Goal: Answer question/provide support

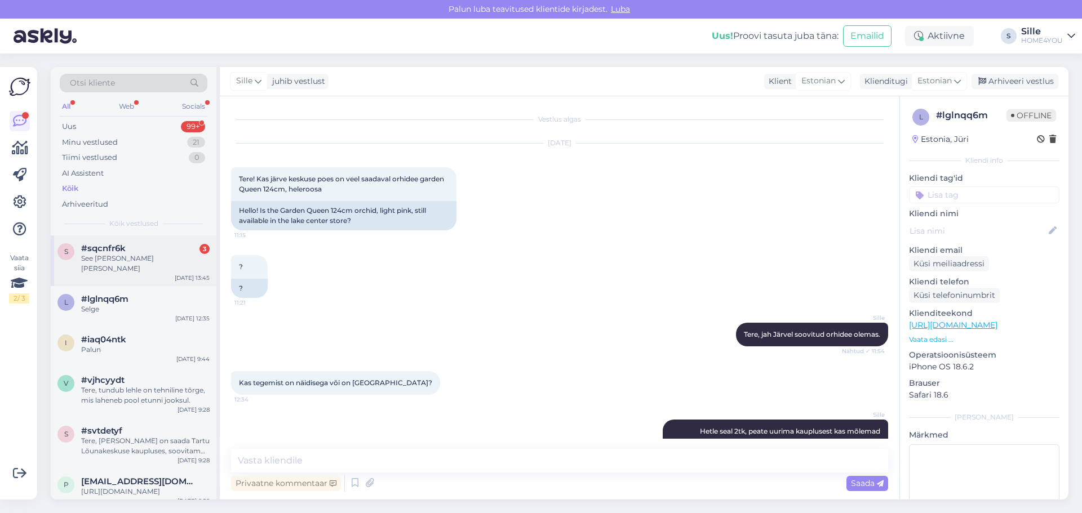
click at [140, 250] on div "#sqcnfr6k 3" at bounding box center [145, 248] width 128 height 10
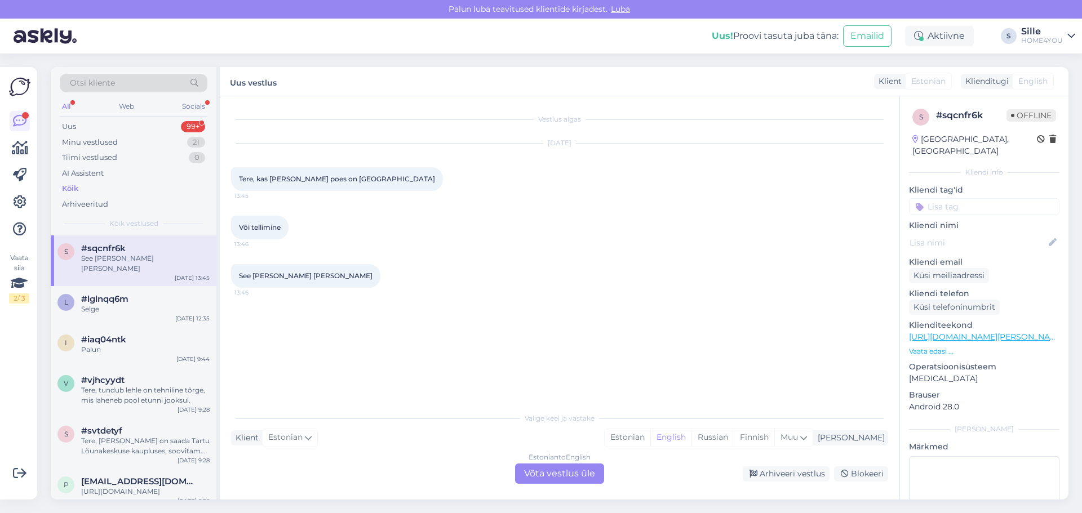
click at [958, 332] on link "[URL][DOMAIN_NAME][PERSON_NAME][PERSON_NAME]" at bounding box center [1020, 337] width 223 height 10
click at [543, 482] on div "Estonian to English Võta vestlus üle" at bounding box center [559, 474] width 89 height 20
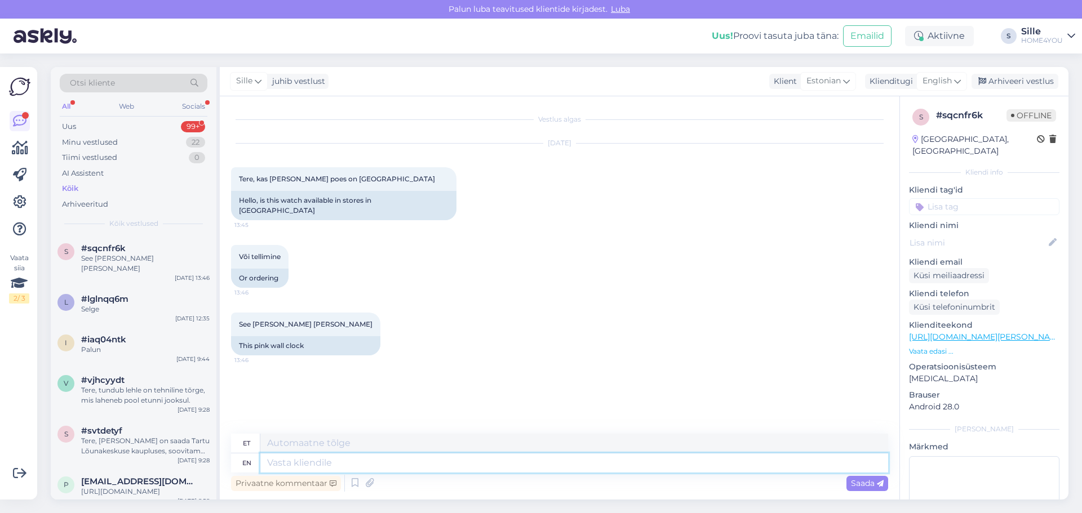
click at [516, 468] on textarea at bounding box center [574, 463] width 628 height 19
type textarea "Tere,"
type textarea "Tere, kõigus"
type textarea "Tere, kõik"
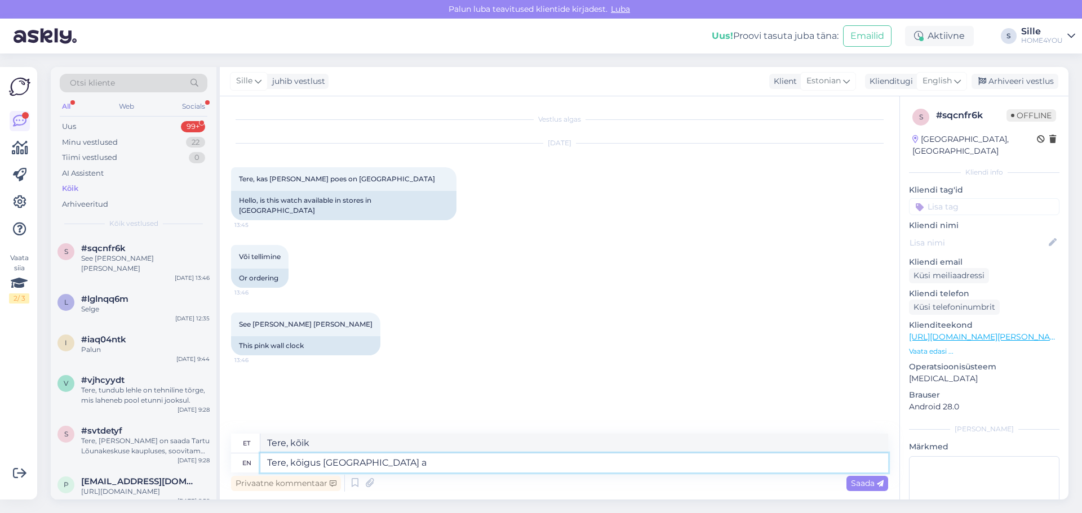
type textarea "Tere, kõigus [GEOGRAPHIC_DATA] ap"
type textarea "Tere, kõigus [GEOGRAPHIC_DATA]"
type textarea "Tere, kõigus Tallinn apoodides o"
type textarea "Tere, õigus Tallinna apoodides"
type textarea "Tere, kõigus Tallinn apoodides olemas s"
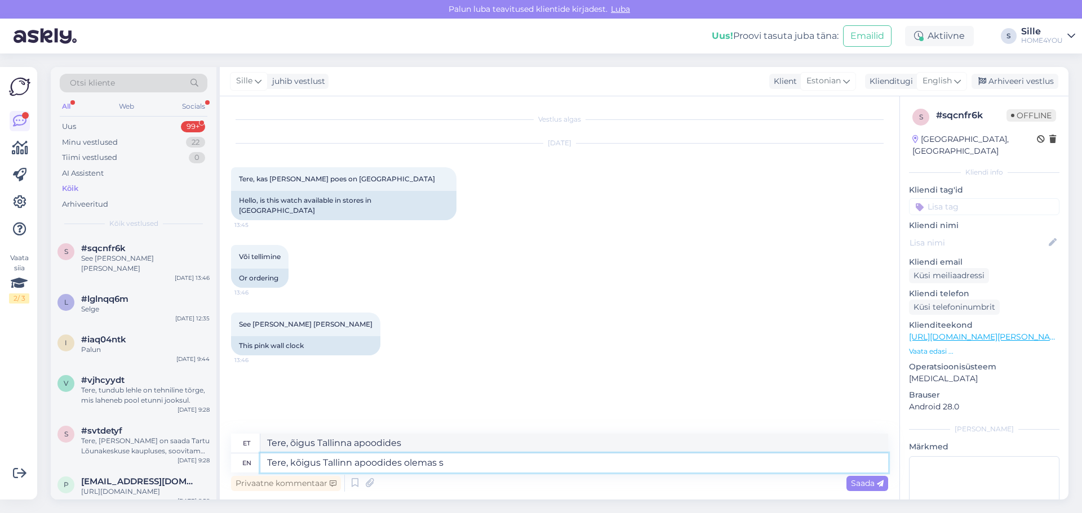
type textarea "Tere, õigus Tallinn apoodides olemas"
type textarea "Tere, kõigus Tallinn apoodides olemas soovitud k"
type textarea "Tere, kõigus Tallinn apoodides olemas olemas"
type textarea "Tere, kõigus Tallinn apoodides olemas soovitud kogus"
type textarea "Tere, kõigus Tallinn apoodides olemas olemas kogus"
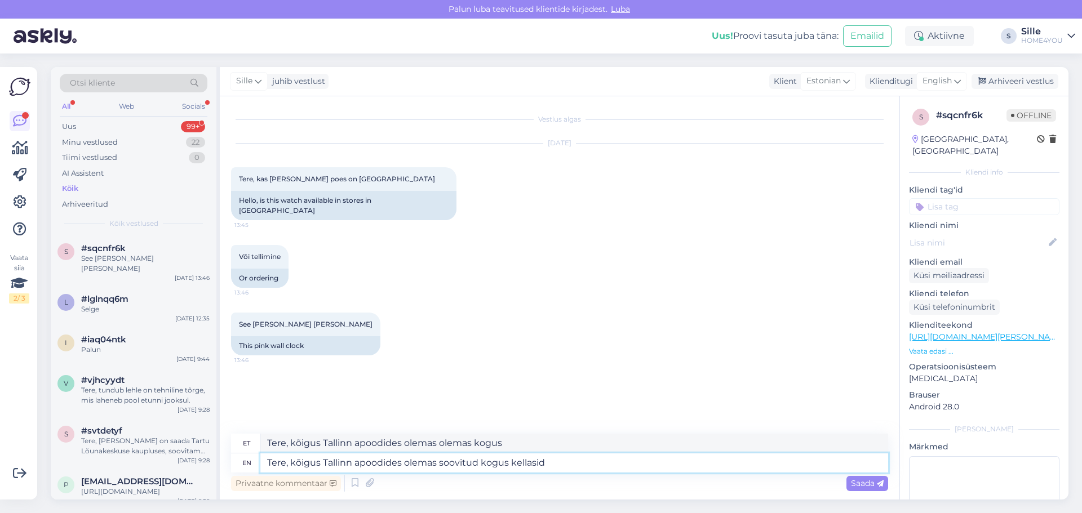
type textarea "Tere, kõigus Tallinn apoodides olemas soovitud kogus kellasid."
type textarea "Tere, kõigus Tallinn apoodides olemas olemas kogus kellasid."
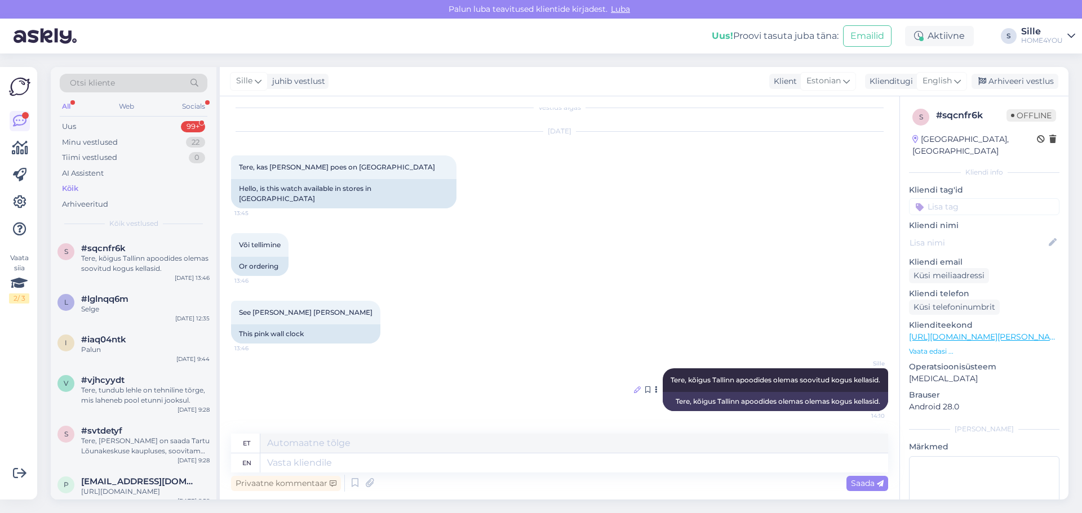
click at [634, 387] on icon at bounding box center [637, 390] width 7 height 7
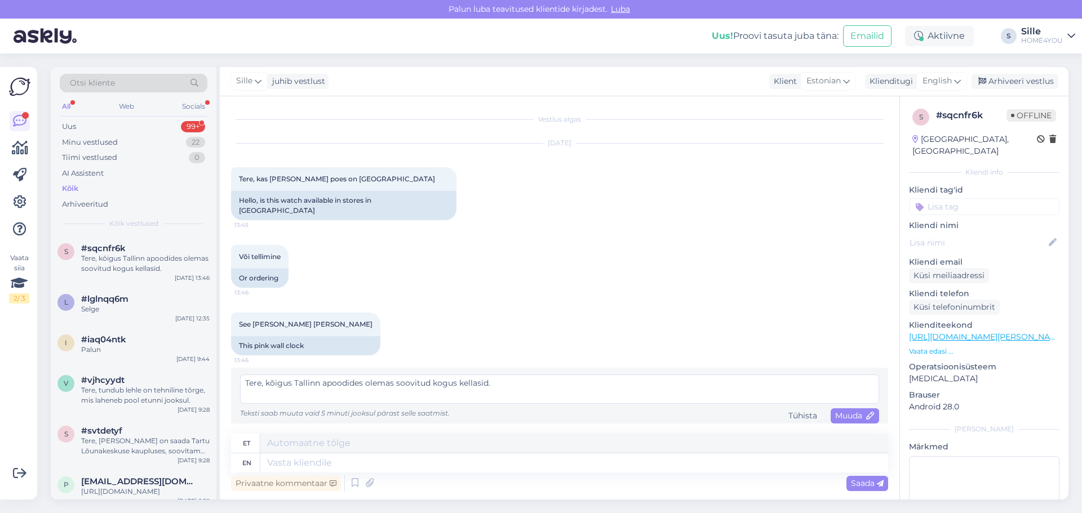
click at [287, 375] on textarea "Tere, kõigus Tallinn apoodides olemas soovitud kogus kellasid." at bounding box center [559, 389] width 639 height 29
type textarea "Tere, kõigis Tallinn apoodides olemas soovitud kogus kellasid."
click at [841, 411] on span "Muuda" at bounding box center [854, 416] width 39 height 10
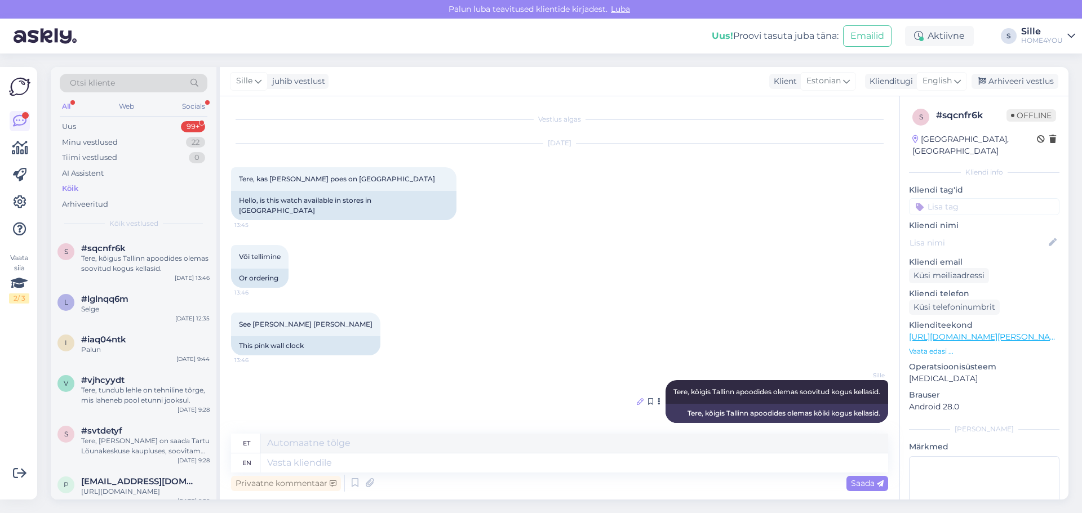
click at [637, 398] on icon at bounding box center [640, 401] width 7 height 7
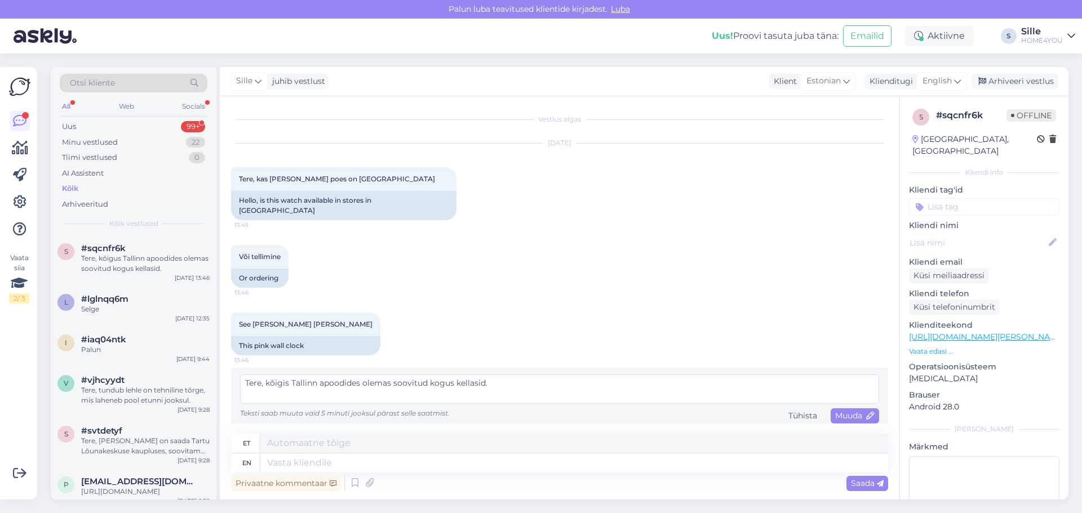
click at [322, 375] on textarea "Tere, kõigis Tallinn apoodides olemas soovitud kogus kellasid." at bounding box center [559, 389] width 639 height 29
type textarea "Tere, kõigis Tallinna poodides olemas soovitud kogus kellasid."
click at [840, 411] on span "Muuda" at bounding box center [854, 416] width 39 height 10
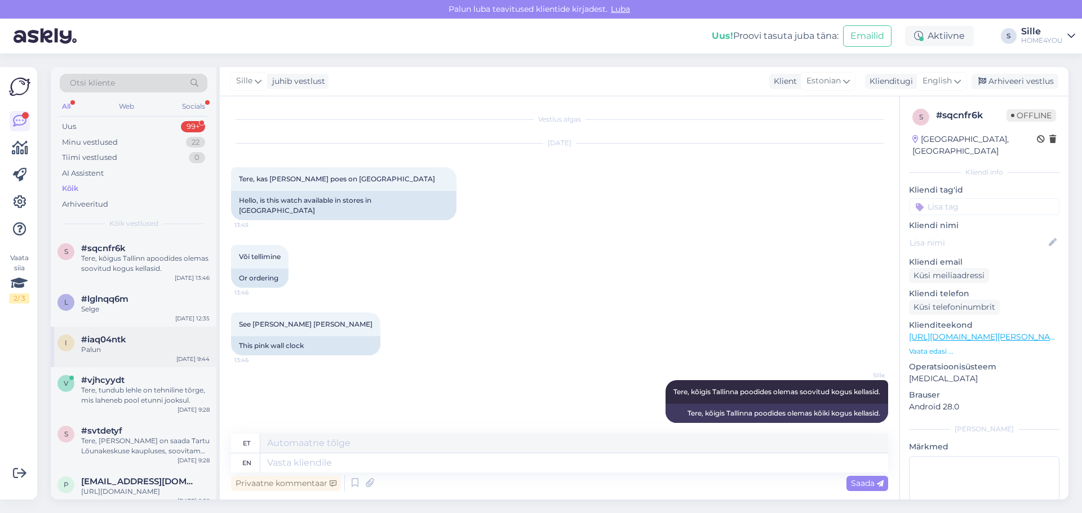
click at [114, 339] on span "#iaq04ntk" at bounding box center [103, 340] width 45 height 10
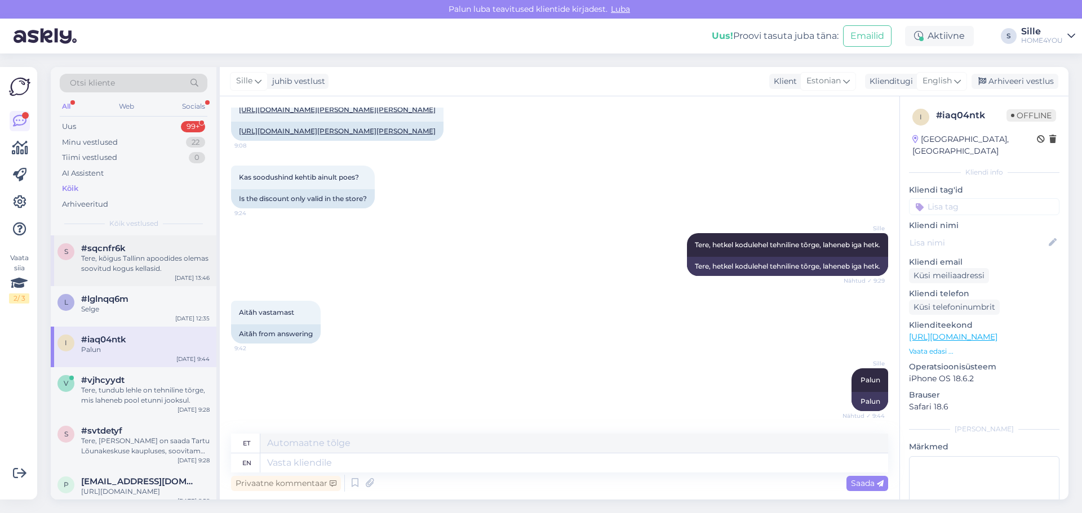
click at [119, 266] on div "Tere, kõigus Tallinn apoodides olemas soovitud kogus kellasid." at bounding box center [145, 264] width 128 height 20
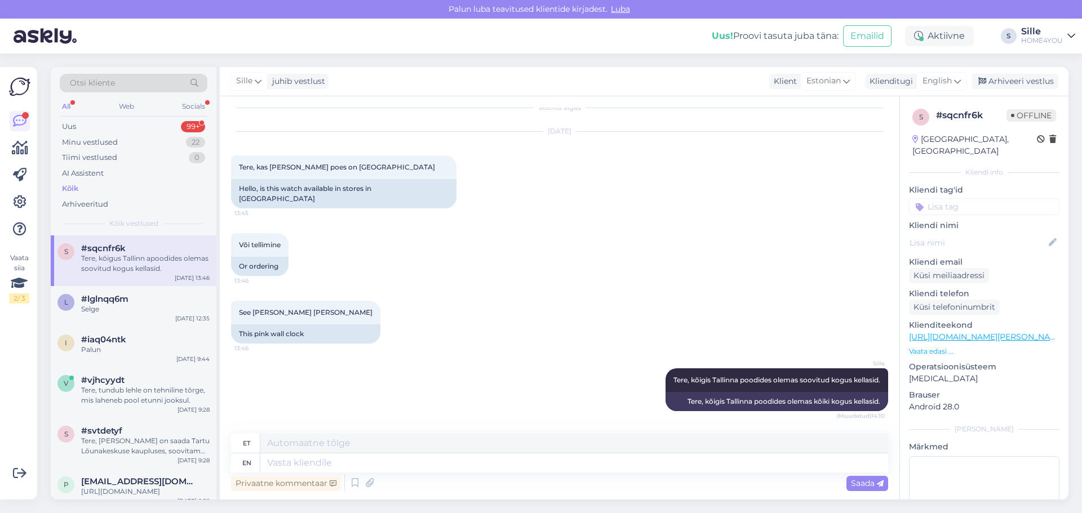
scroll to position [12, 0]
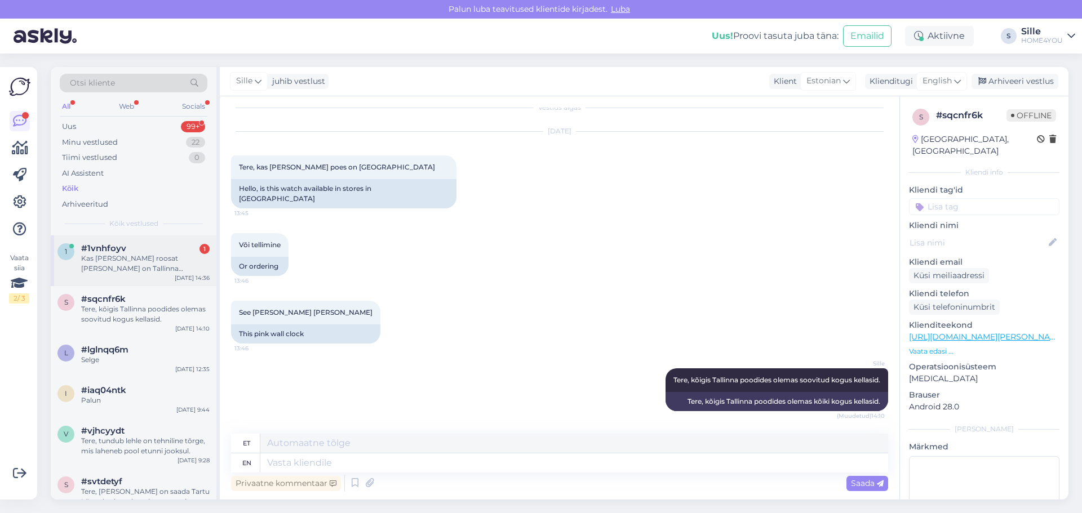
click at [176, 259] on div "Kas [PERSON_NAME] roosat [PERSON_NAME] on Tallinna kaupluses" at bounding box center [145, 264] width 128 height 20
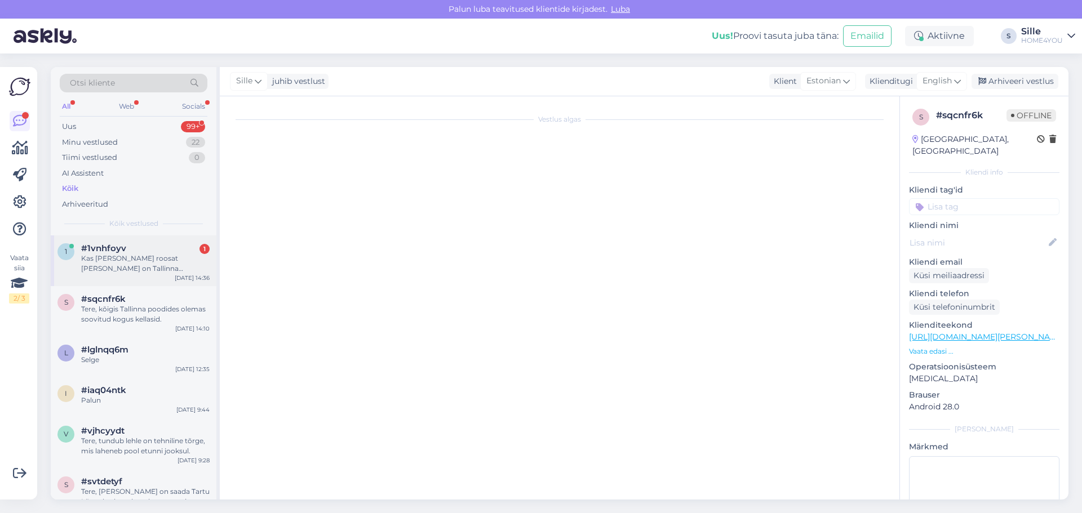
scroll to position [0, 0]
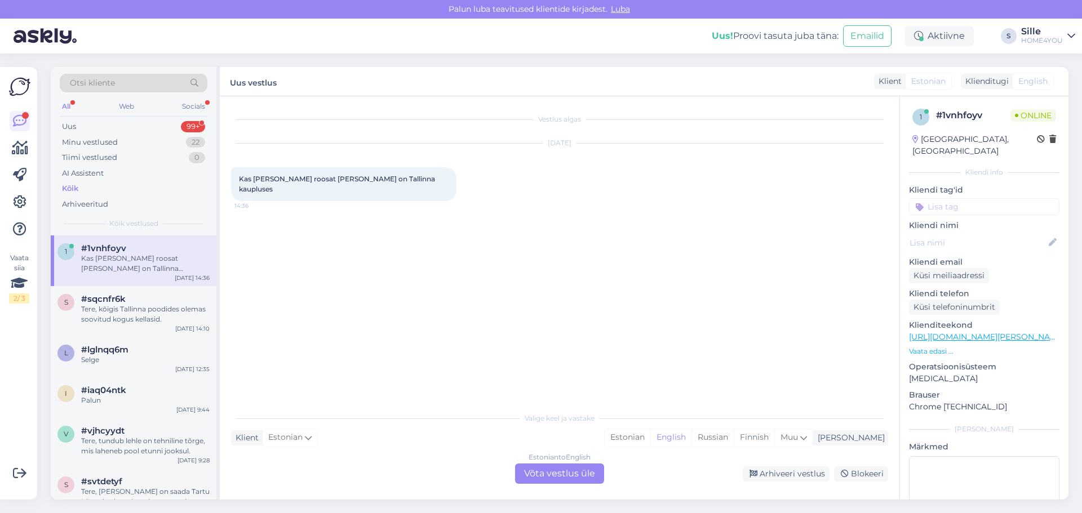
click at [938, 332] on link "[URL][DOMAIN_NAME][PERSON_NAME][PERSON_NAME]" at bounding box center [1020, 337] width 223 height 10
click at [532, 471] on div "Estonian to English Võta vestlus üle" at bounding box center [559, 474] width 89 height 20
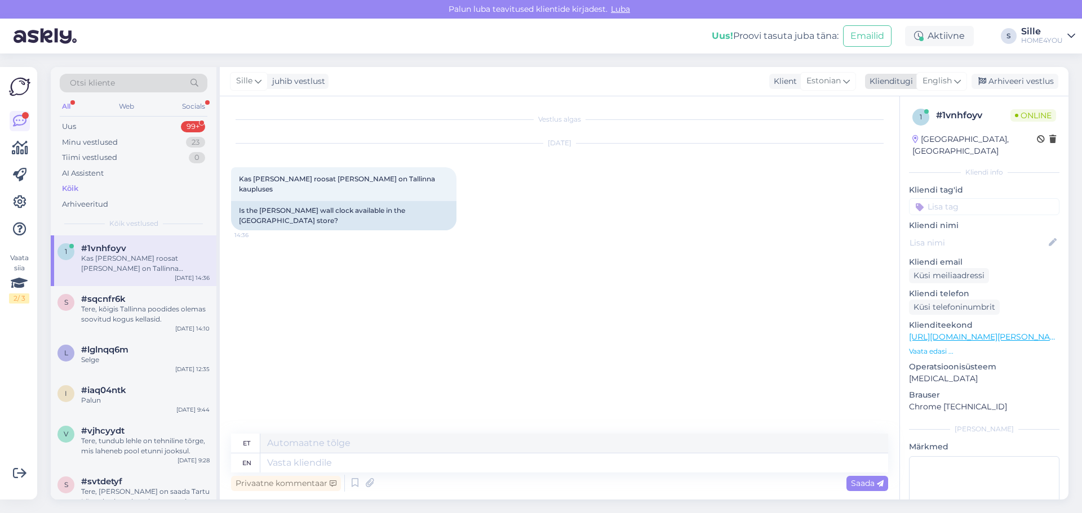
click at [956, 83] on icon at bounding box center [957, 81] width 7 height 12
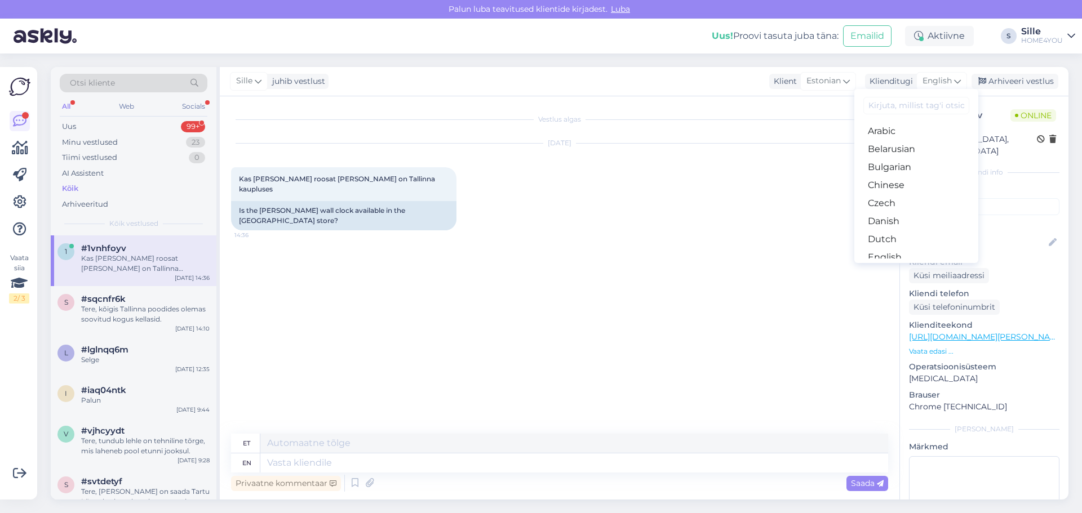
drag, startPoint x: 893, startPoint y: 213, endPoint x: 886, endPoint y: 218, distance: 8.6
click at [893, 267] on link "Estonian" at bounding box center [916, 276] width 124 height 18
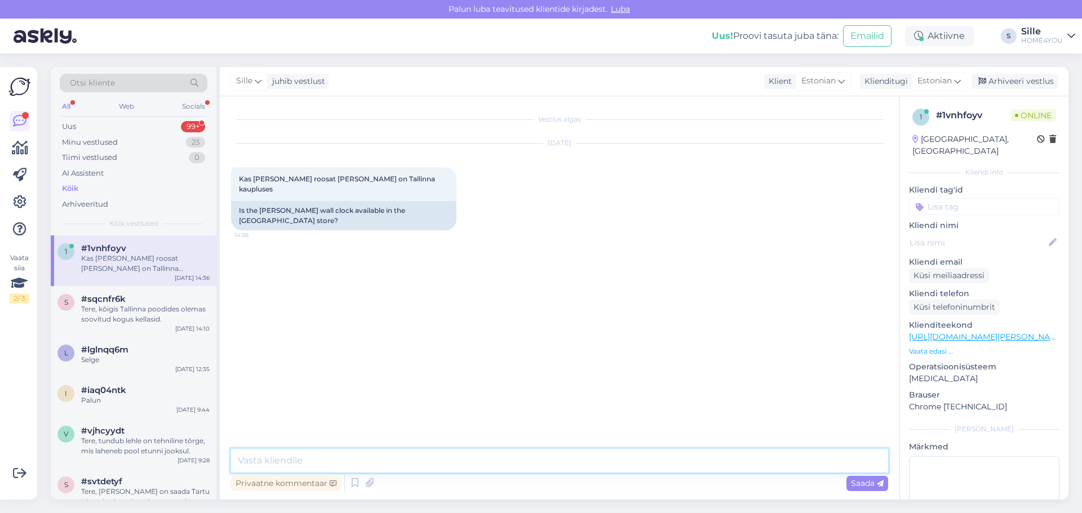
click at [458, 459] on textarea at bounding box center [559, 461] width 657 height 24
type textarea "Tere, [PERSON_NAME] on saada järgmistes kauplustes:"
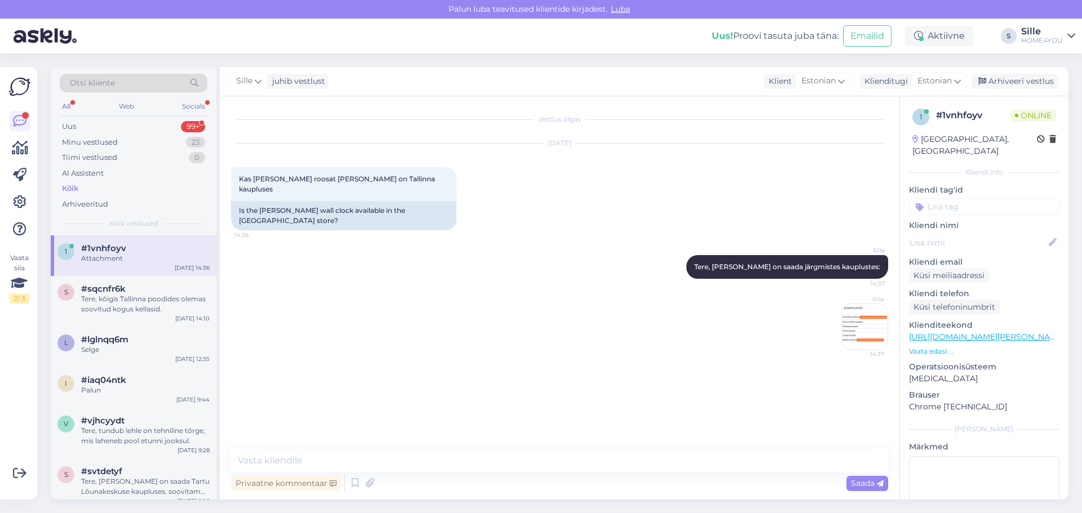
click at [77, 188] on div "Kõik" at bounding box center [70, 188] width 16 height 11
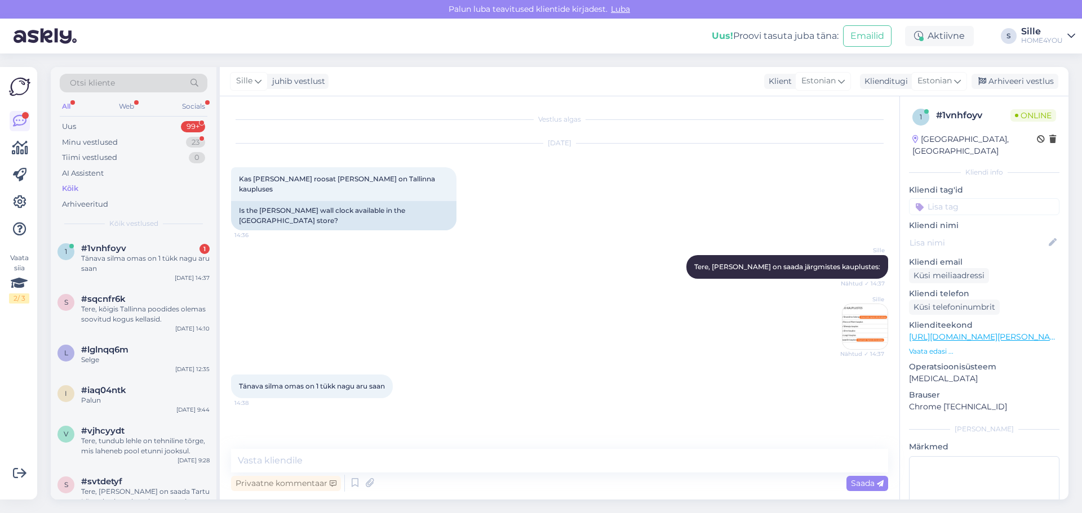
click at [388, 398] on div "Vestlus algas [DATE] Kas [PERSON_NAME] roosat [PERSON_NAME] on Tallinna kauplus…" at bounding box center [564, 273] width 667 height 331
click at [392, 451] on textarea at bounding box center [559, 461] width 657 height 24
click at [398, 375] on div at bounding box center [398, 387] width 10 height 24
click at [456, 383] on div "Tänava silma omas on 1 tükk nagu aru saan 14:38" at bounding box center [559, 386] width 657 height 48
click at [432, 400] on div "Vestlus algas [DATE] Kas [PERSON_NAME] roosat [PERSON_NAME] on Tallinna kauplus…" at bounding box center [564, 273] width 667 height 331
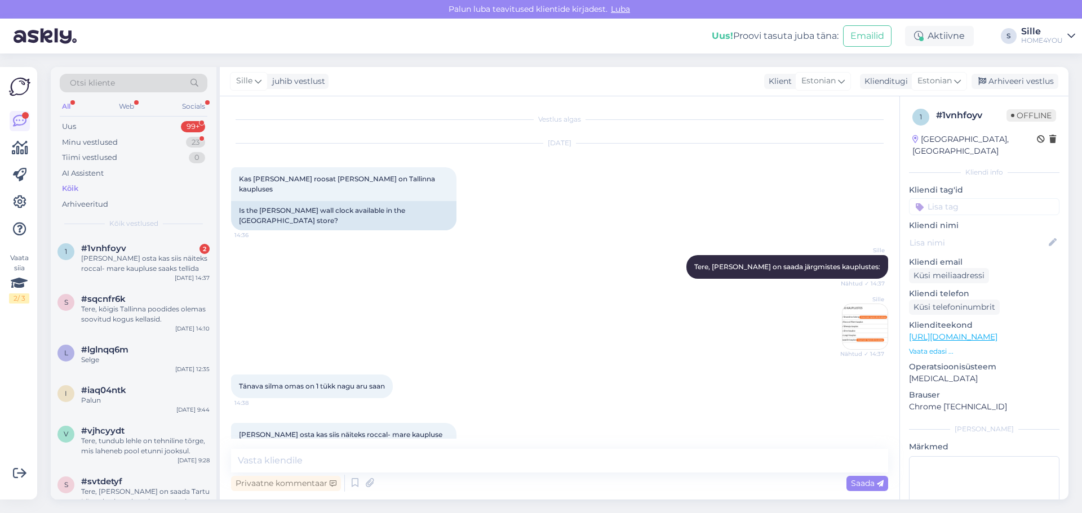
scroll to position [10, 0]
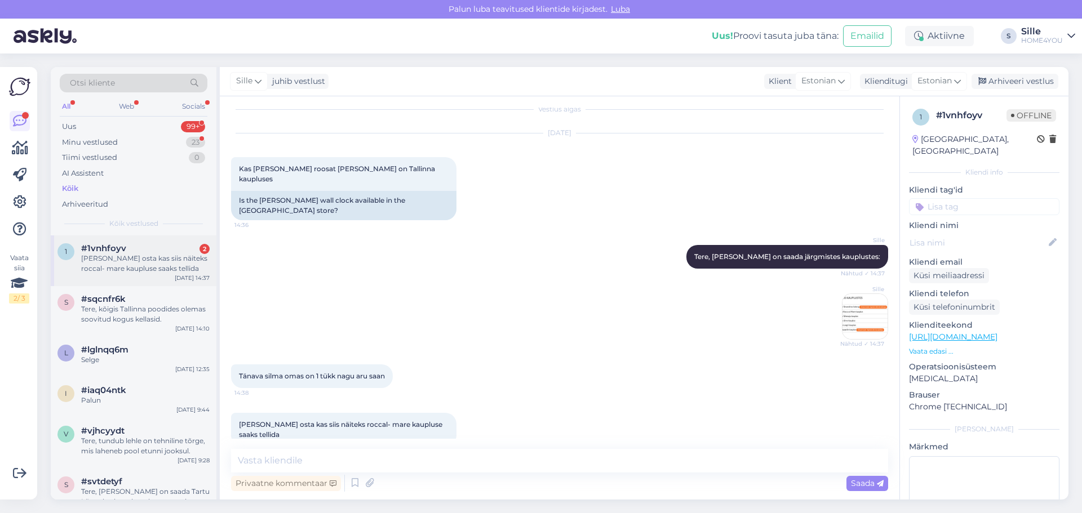
click at [164, 248] on div "#1vnhfoyv 2" at bounding box center [145, 248] width 128 height 10
click at [613, 401] on div "[PERSON_NAME] osta kas siis näiteks roccal- mare kaupluse saaks tellida 14:39" at bounding box center [559, 430] width 657 height 59
click at [383, 456] on textarea at bounding box center [559, 461] width 657 height 24
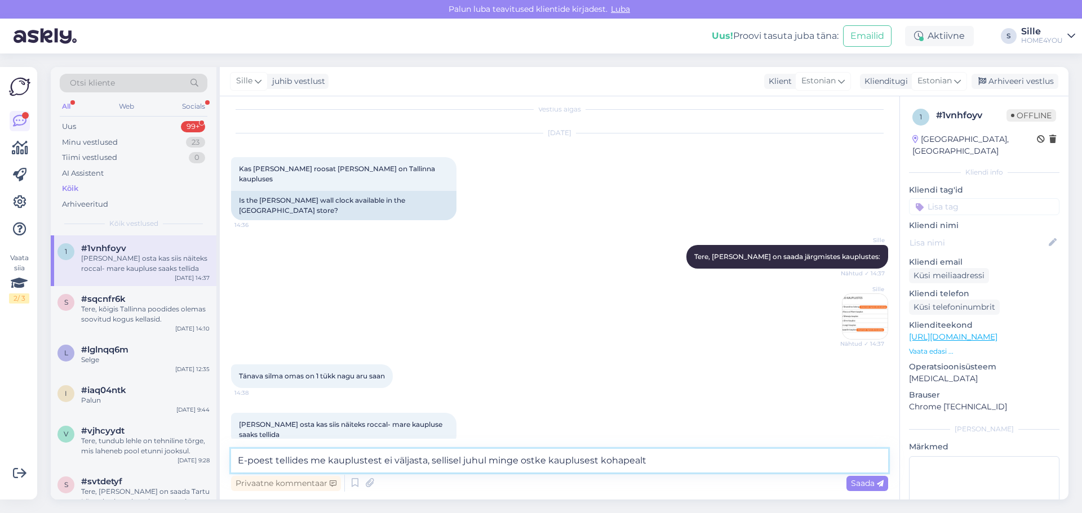
type textarea "E-poest tellides me kauplustest ei väljasta, sellisel juhul minge ostke kauplus…"
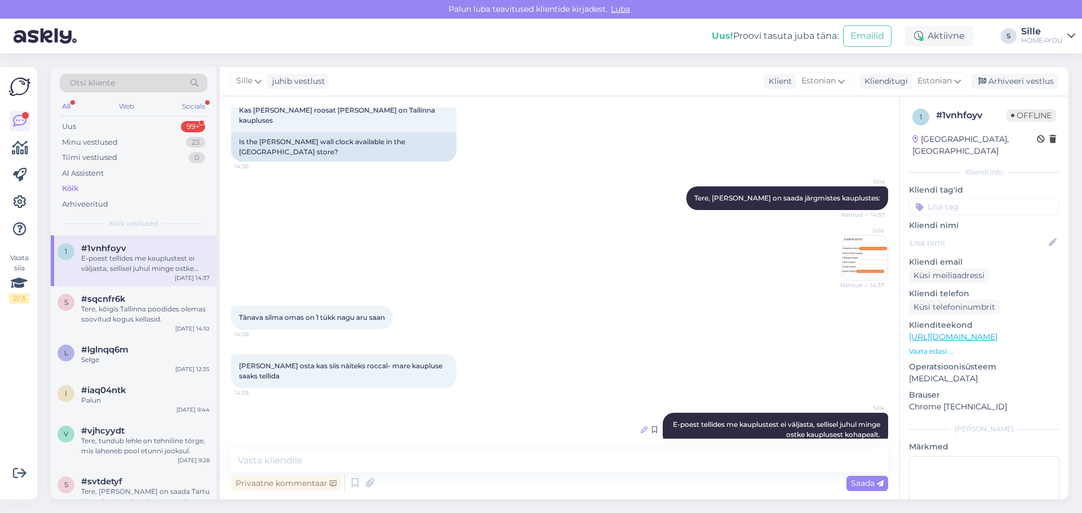
click at [641, 427] on icon at bounding box center [644, 430] width 7 height 7
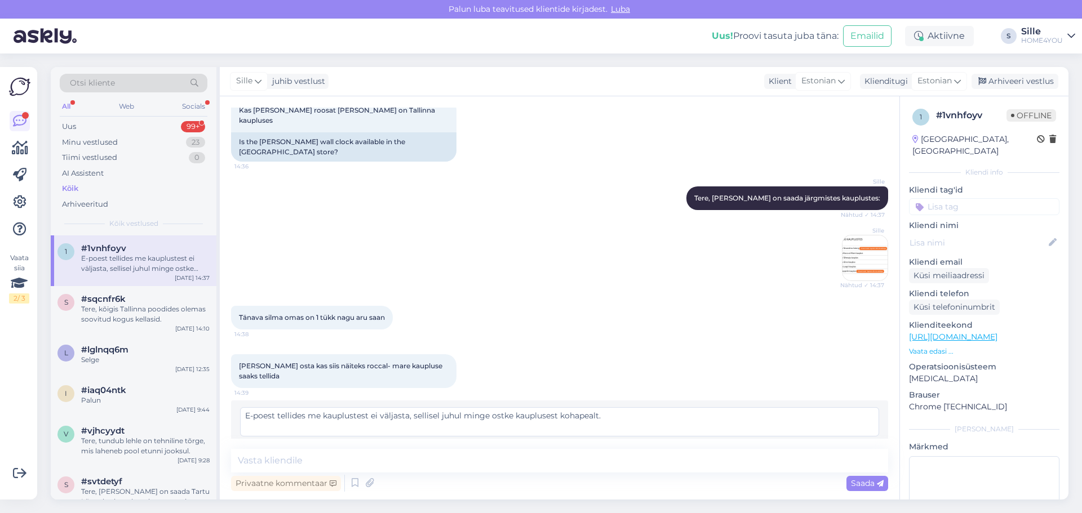
click at [371, 407] on textarea "E-poest tellides me kauplustest ei väljasta, sellisel juhul minge ostke kauplus…" at bounding box center [559, 421] width 639 height 29
type textarea "E-poest tellides me kauplustest [PERSON_NAME] väljasta, sellisel juhul minge os…"
click at [835, 443] on span "Muuda" at bounding box center [854, 448] width 39 height 10
